Goal: Contribute content: Contribute content

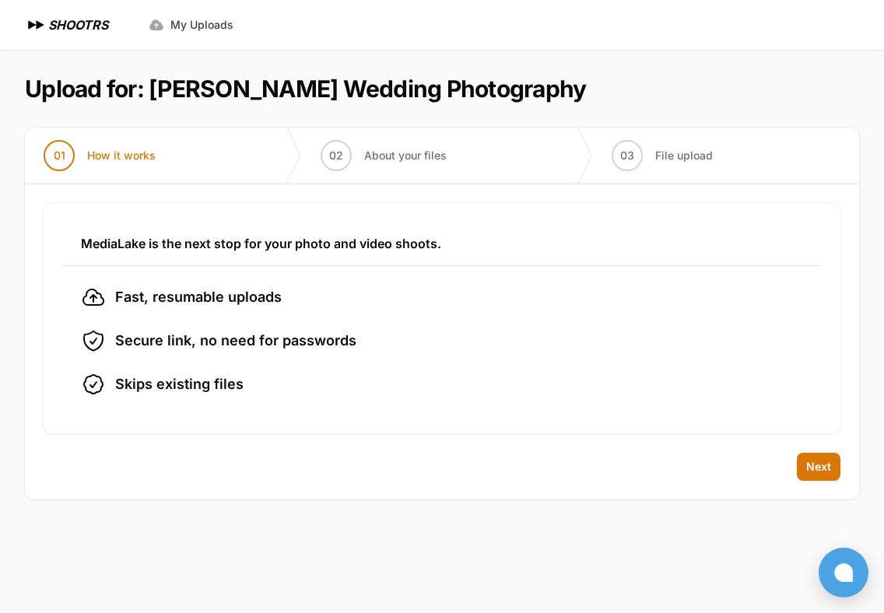
click at [807, 511] on section "Upload for: [PERSON_NAME] Wedding Photography 01 How it works" at bounding box center [442, 287] width 834 height 474
click at [815, 481] on div "Back Next" at bounding box center [442, 476] width 834 height 47
click at [818, 471] on span "Next" at bounding box center [818, 467] width 25 height 16
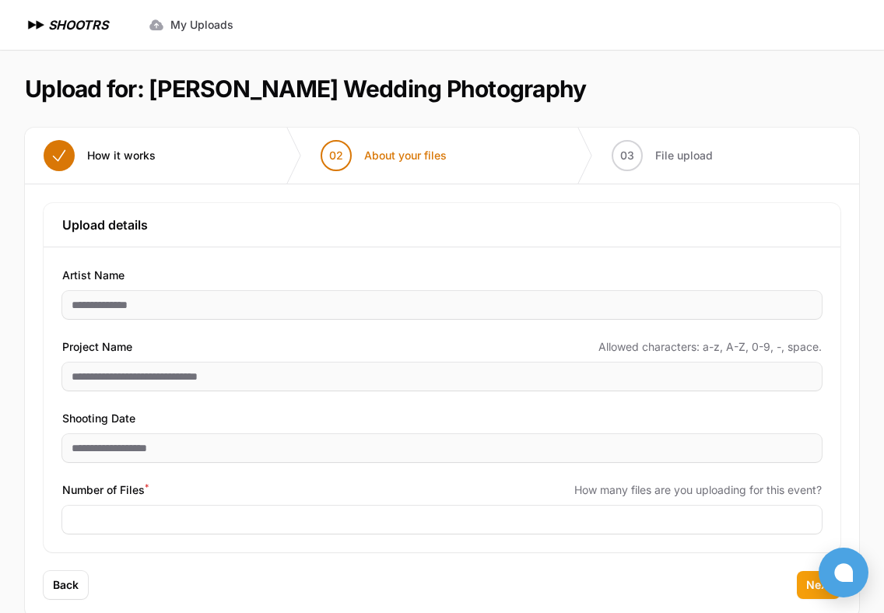
scroll to position [30, 0]
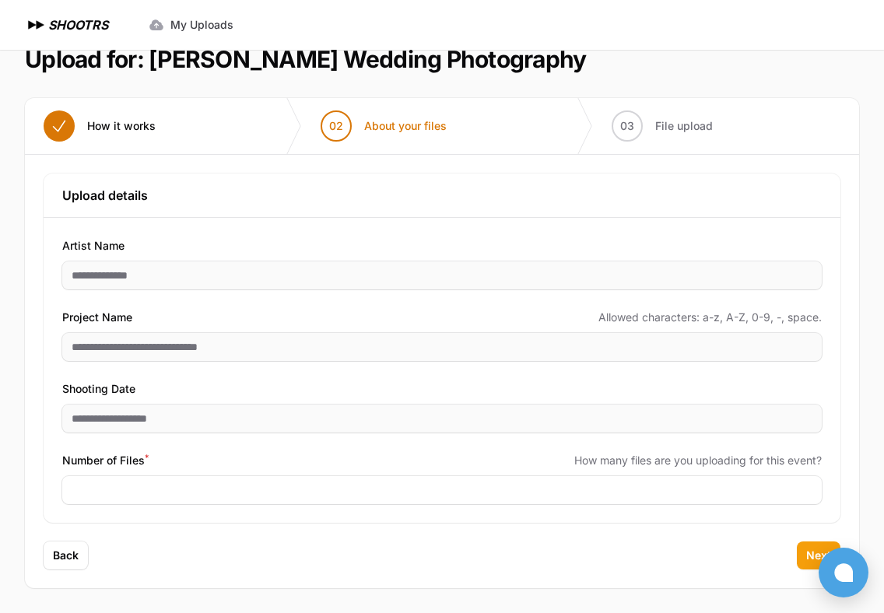
click at [813, 559] on span "Next" at bounding box center [818, 556] width 25 height 16
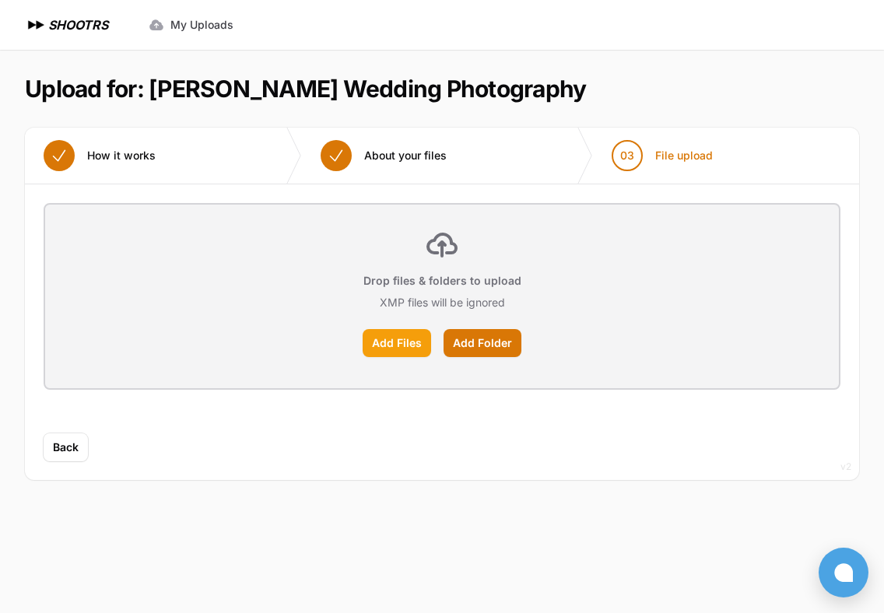
click at [394, 339] on label "Add Files" at bounding box center [396, 343] width 68 height 28
click at [0, 0] on input "Add Files" at bounding box center [0, 0] width 0 height 0
